Goal: Download file/media

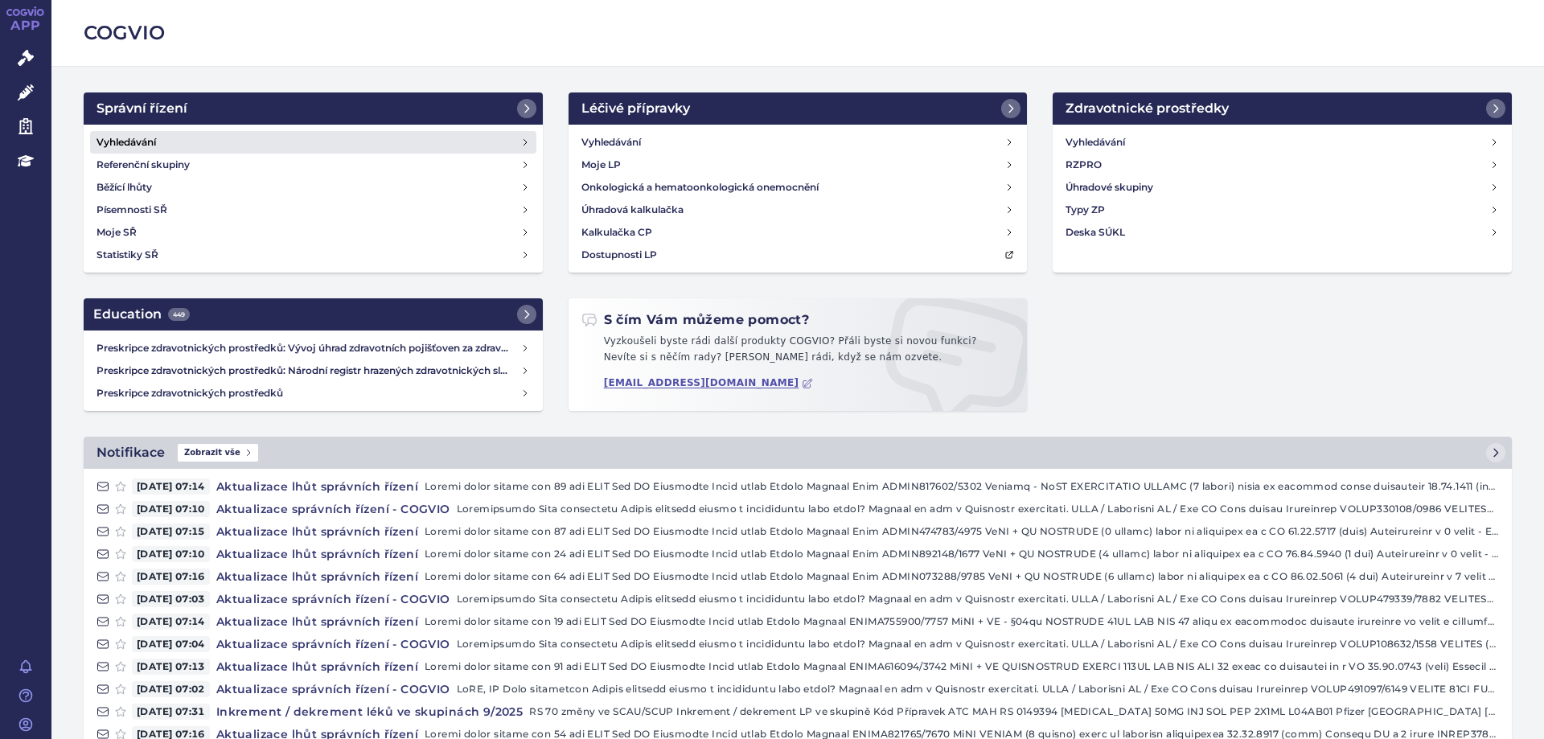
click at [131, 145] on h4 "Vyhledávání" at bounding box center [127, 142] width 60 height 16
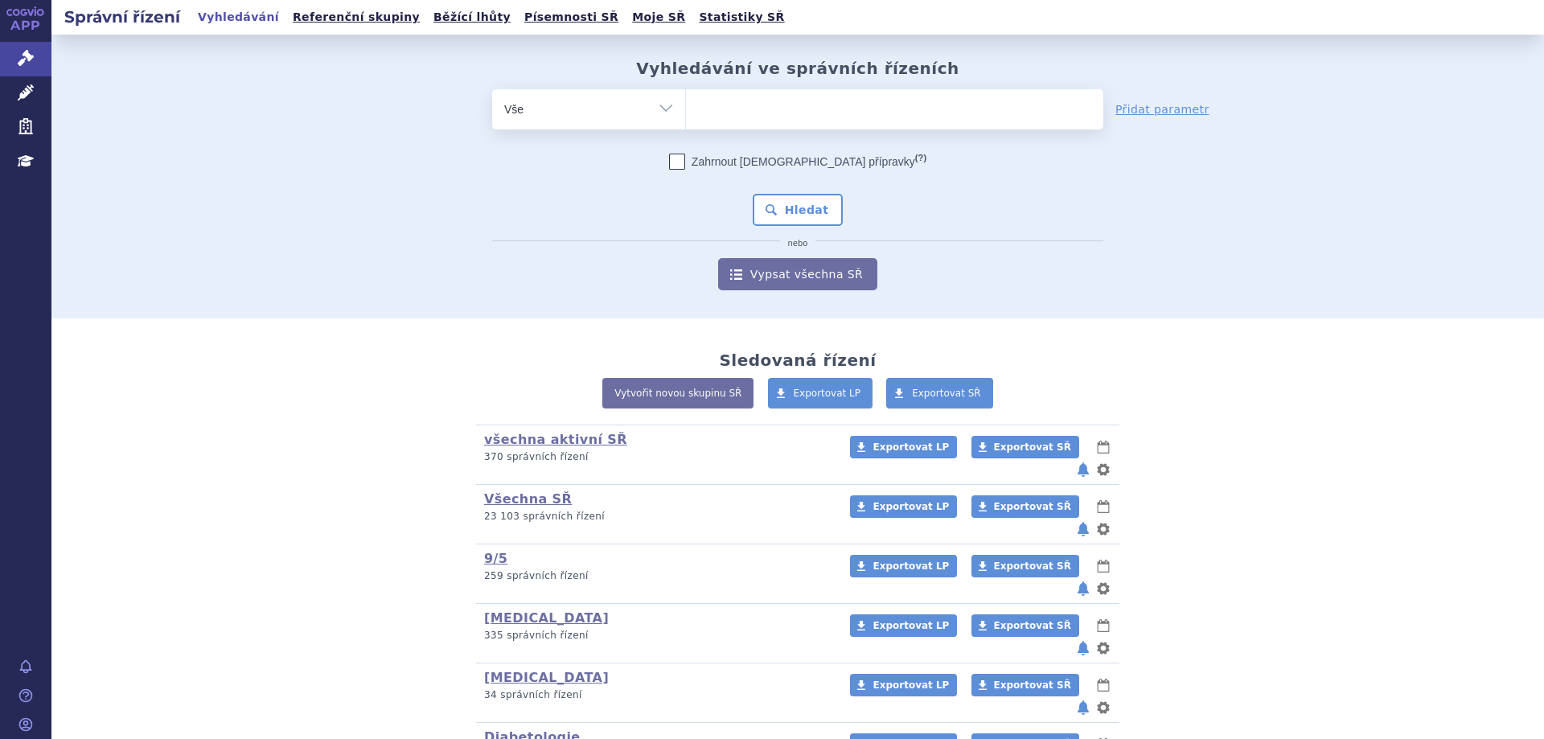
click at [705, 107] on ul at bounding box center [894, 106] width 417 height 34
click at [686, 107] on select at bounding box center [685, 108] width 1 height 40
click at [710, 113] on ul at bounding box center [894, 106] width 417 height 34
click at [686, 113] on select at bounding box center [685, 108] width 1 height 40
click at [710, 113] on ul at bounding box center [894, 106] width 417 height 34
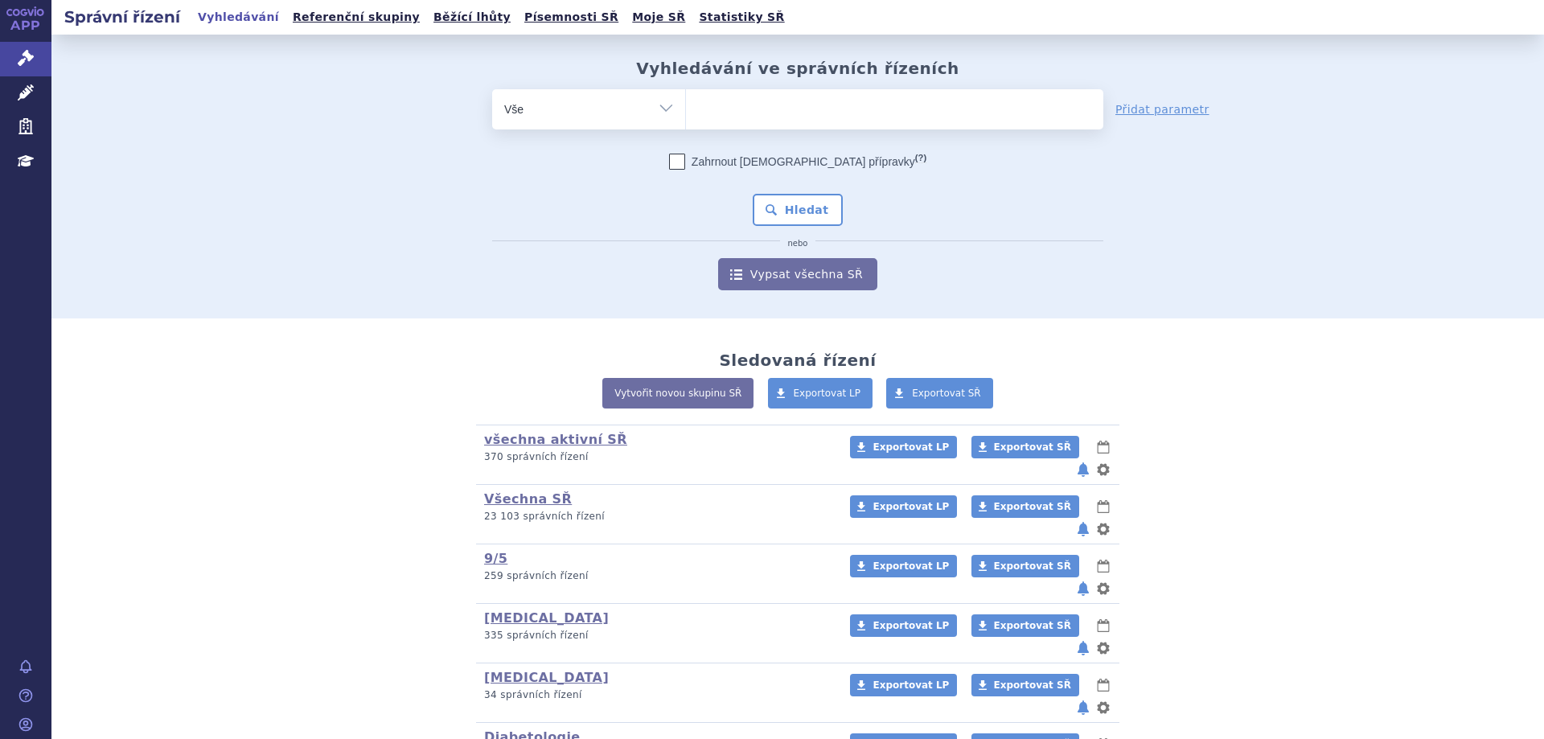
click at [686, 113] on select at bounding box center [685, 108] width 1 height 40
type input "ke"
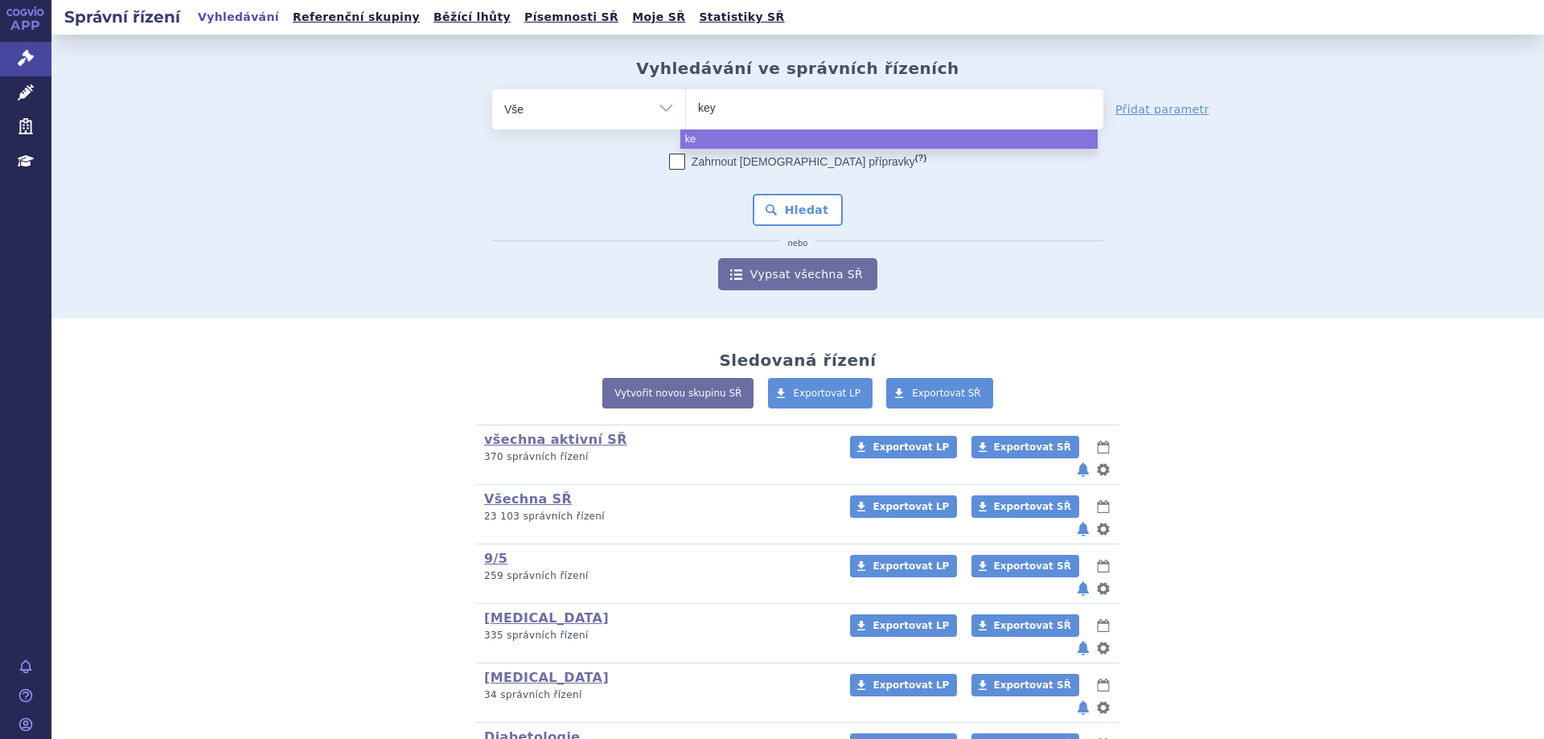
type input "keyt"
type input "keytru"
type input "keytruda"
select select "keytruda"
click at [824, 215] on button "Hledat" at bounding box center [798, 210] width 91 height 32
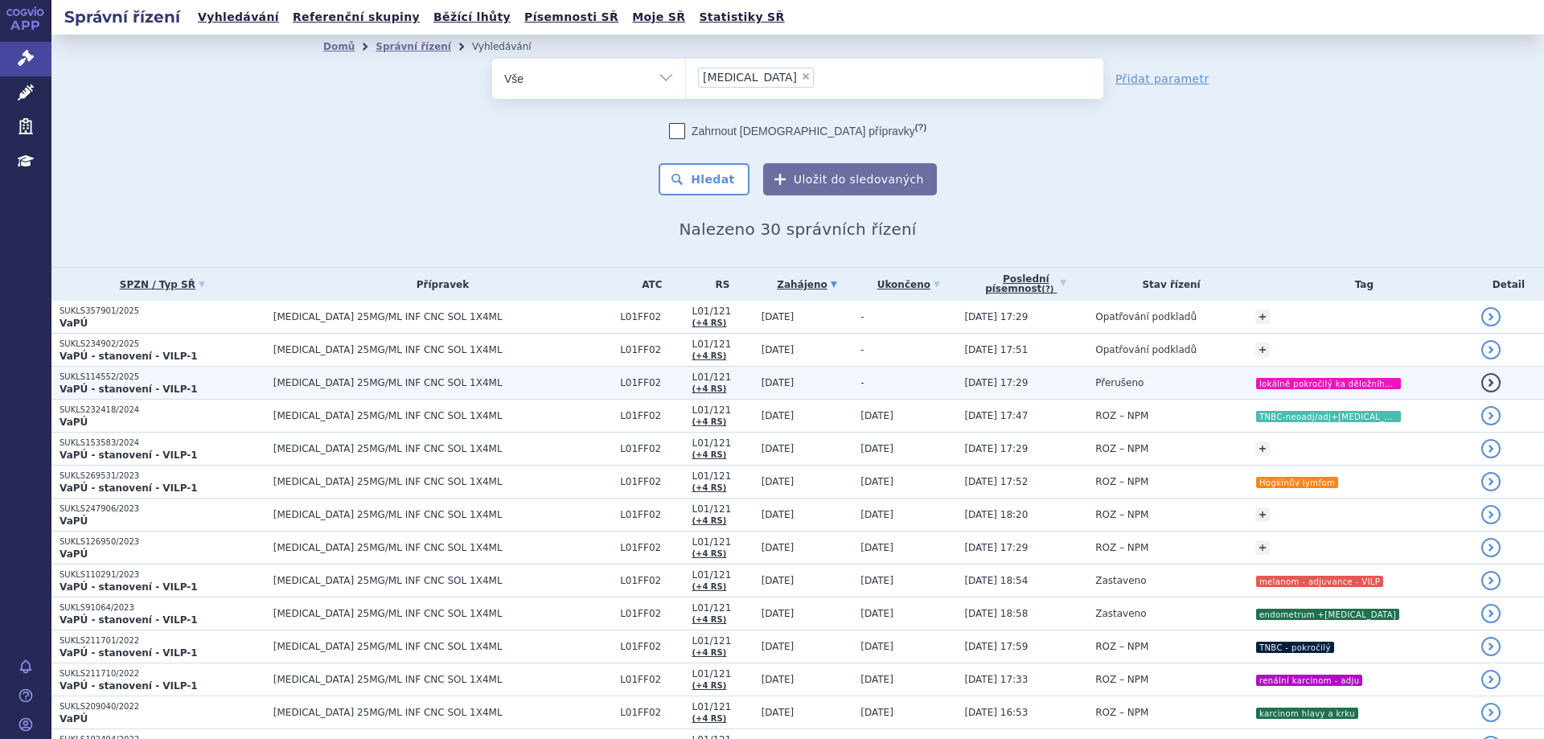
click at [78, 376] on p "SUKLS114552/2025" at bounding box center [163, 377] width 206 height 11
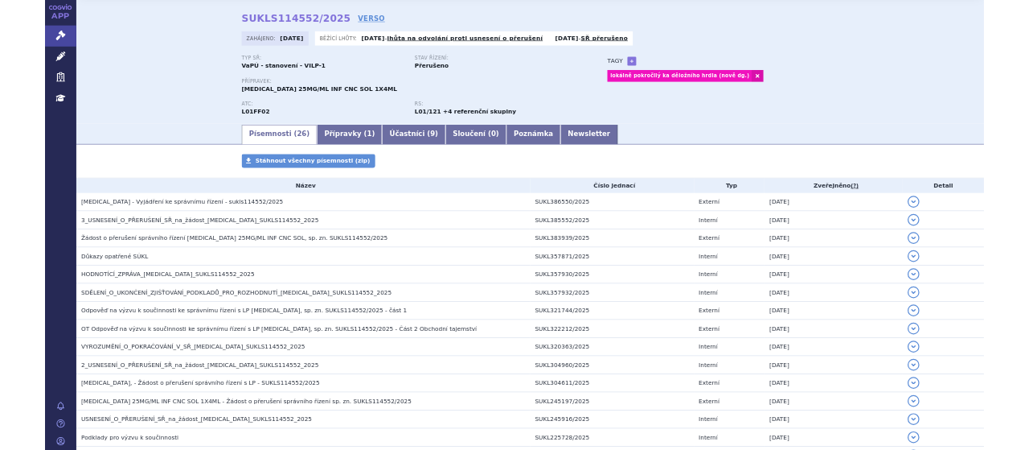
scroll to position [80, 0]
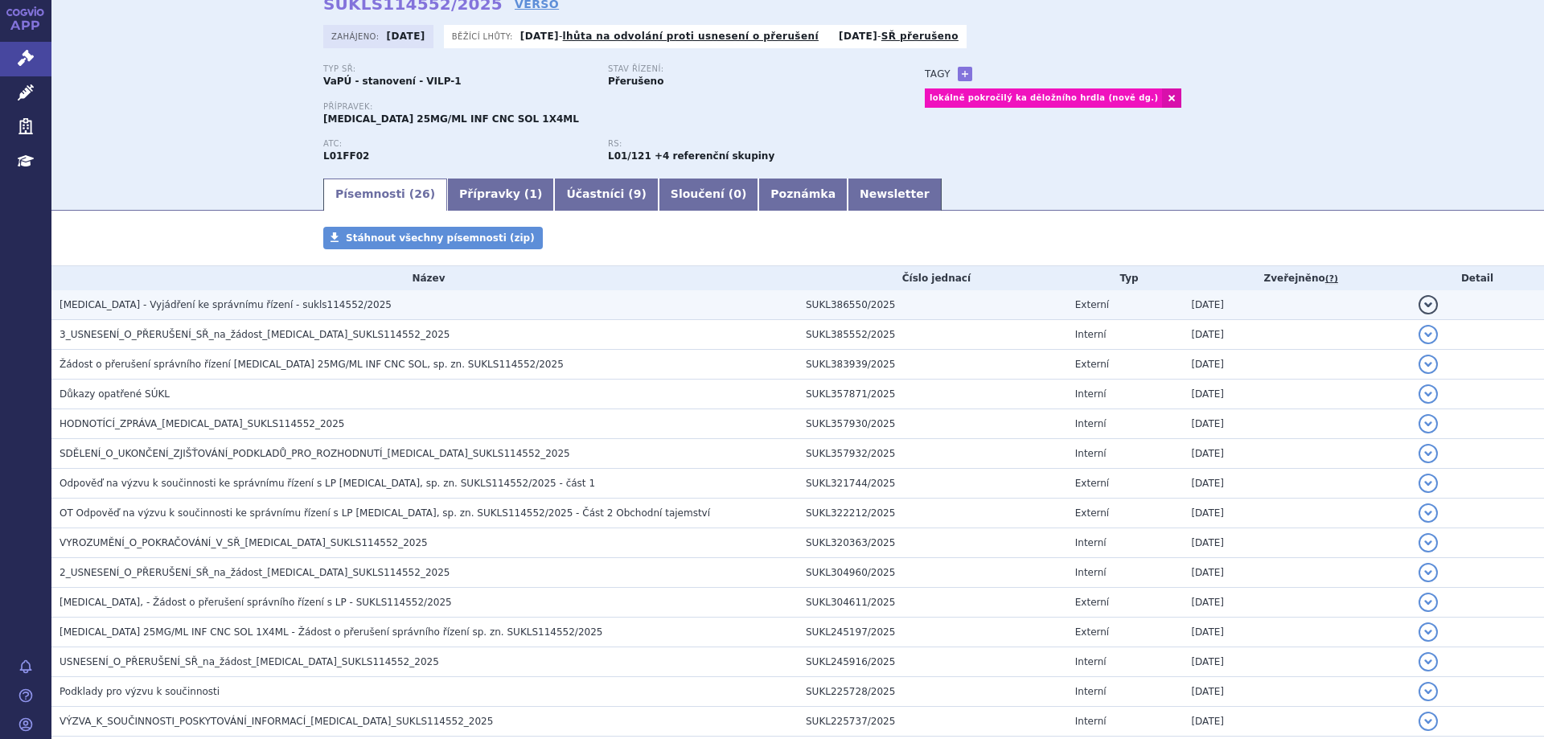
click at [110, 299] on span "KEYTRUDA - Vyjádření ke správnímu řízení - sukls114552/2025" at bounding box center [226, 304] width 332 height 11
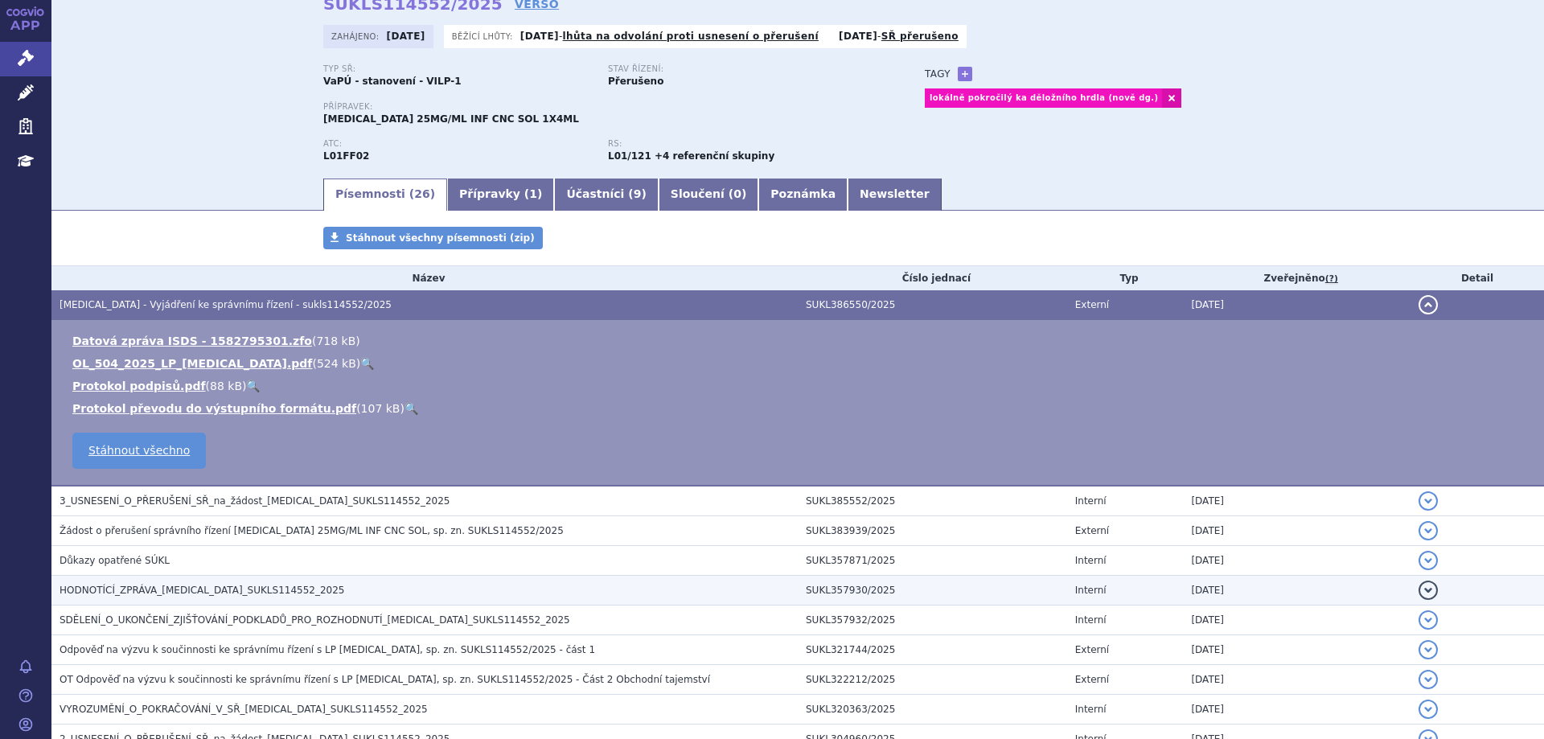
click at [113, 589] on span "HODNOTÍCÍ_ZPRÁVA_KEYTRUDA_SUKLS114552_2025" at bounding box center [203, 590] width 286 height 11
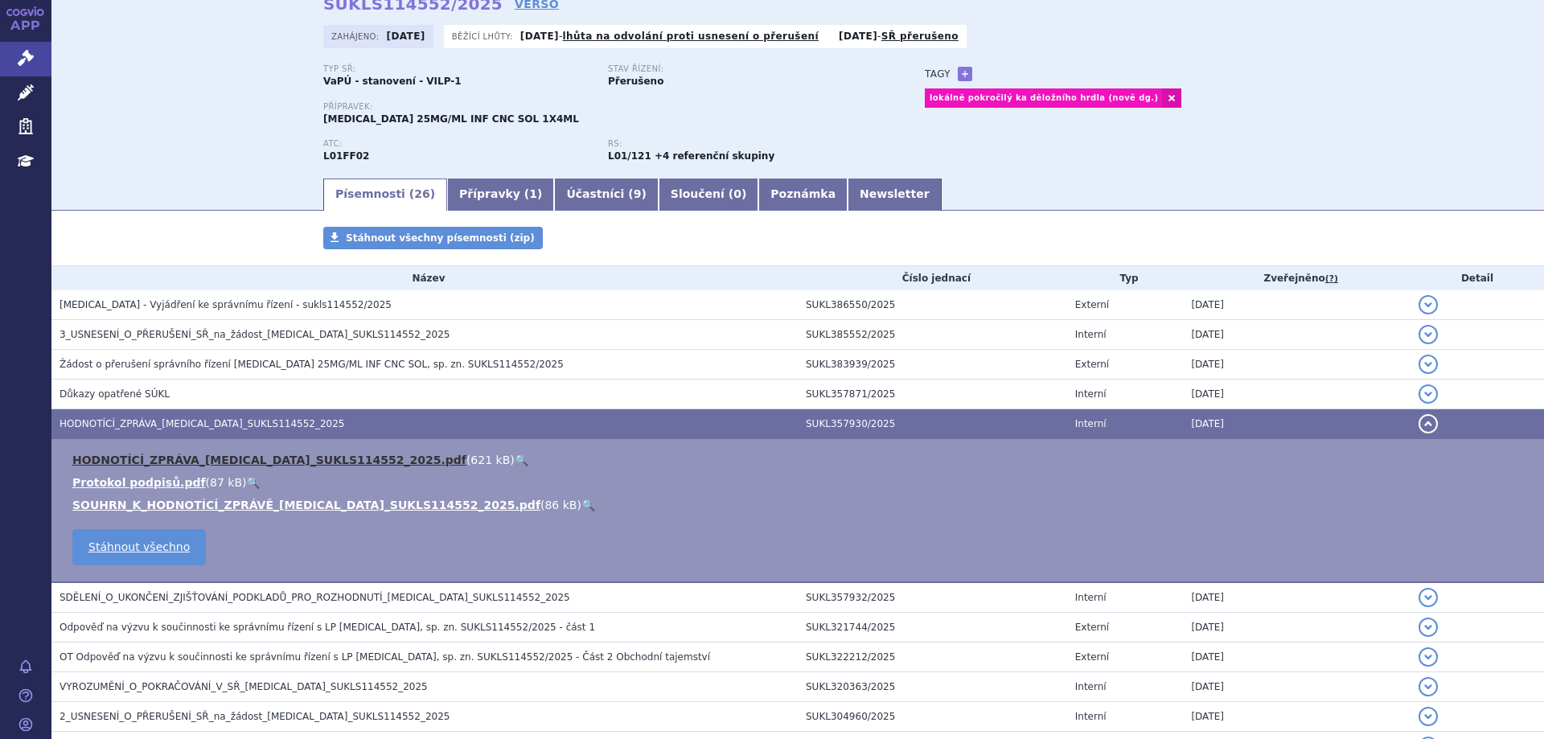
click at [163, 463] on link "HODNOTÍCÍ_ZPRÁVA_KEYTRUDA_SUKLS114552_2025.pdf" at bounding box center [269, 460] width 394 height 13
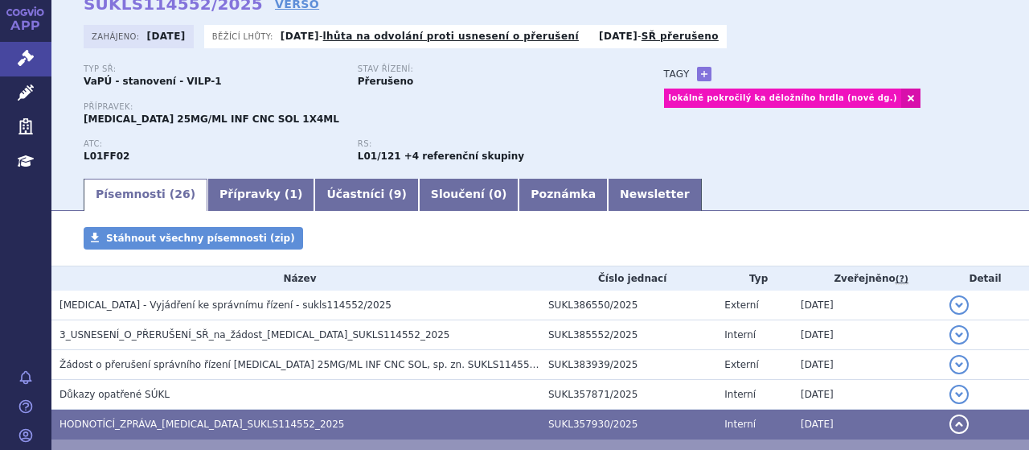
scroll to position [0, 0]
